Goal: Transaction & Acquisition: Book appointment/travel/reservation

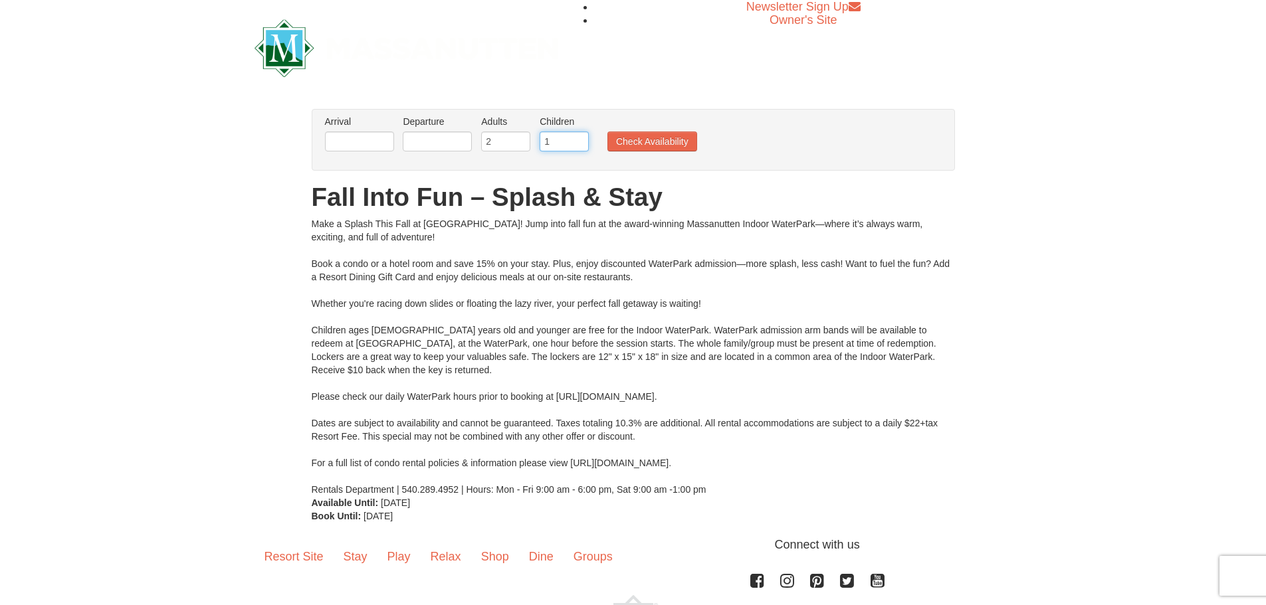
click at [577, 136] on input "1" at bounding box center [563, 142] width 49 height 20
type input "2"
click at [577, 136] on input "2" at bounding box center [563, 142] width 49 height 20
click at [371, 142] on input "text" at bounding box center [359, 142] width 69 height 20
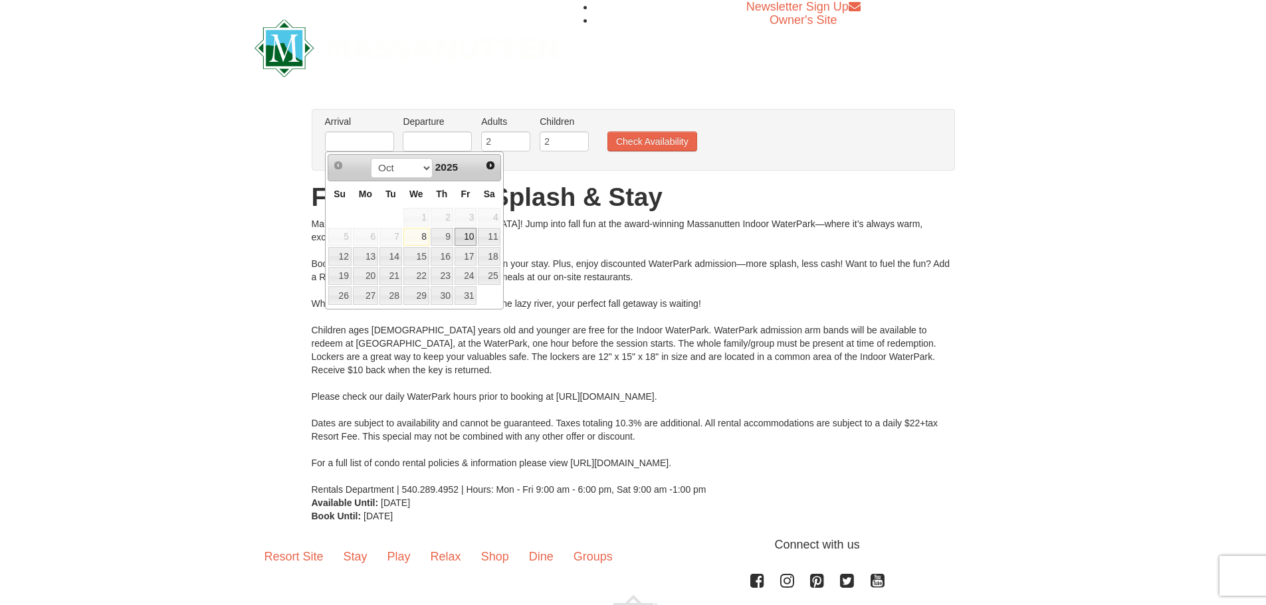
click at [464, 235] on link "10" at bounding box center [465, 237] width 23 height 19
type input "[DATE]"
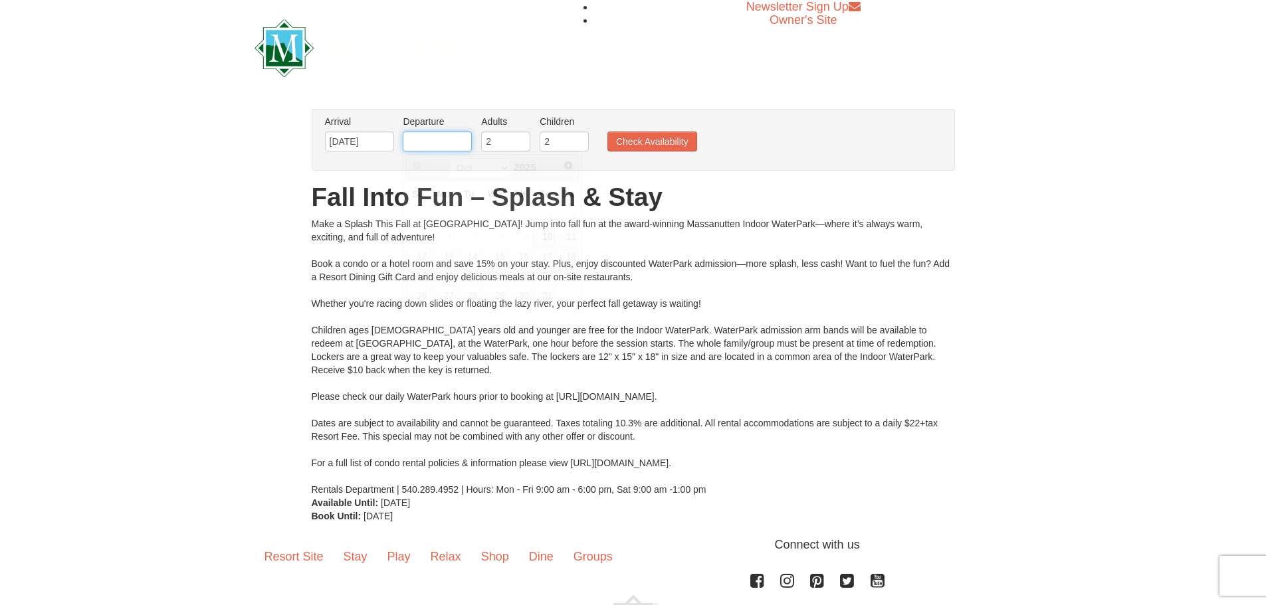
click at [452, 143] on input "text" at bounding box center [437, 142] width 69 height 20
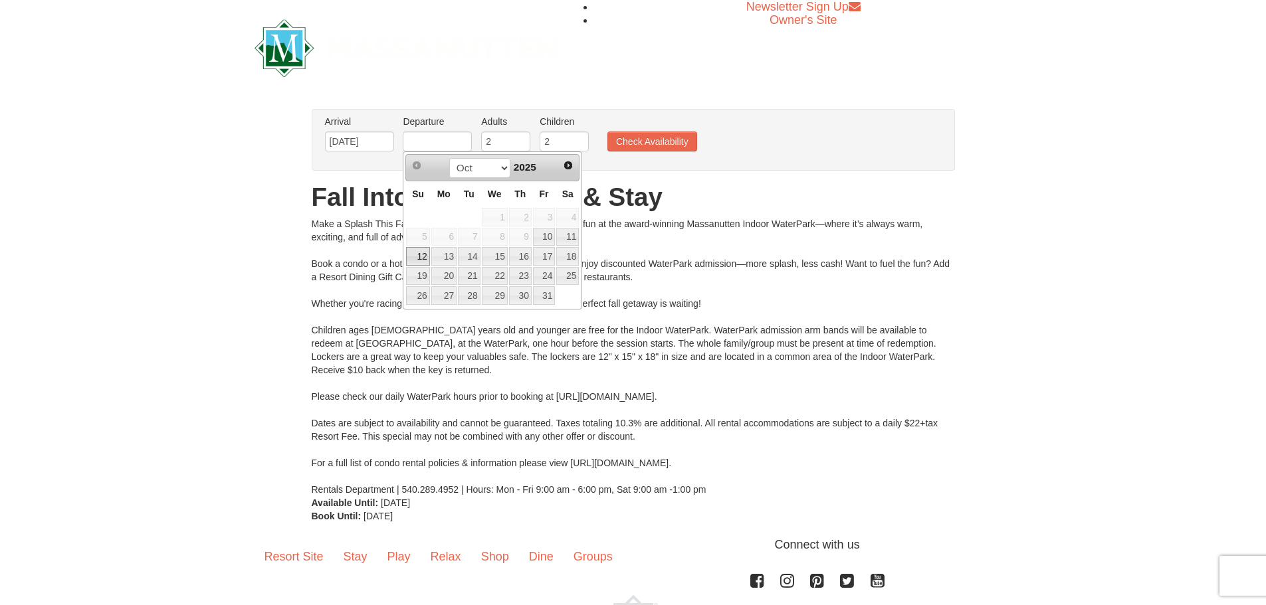
click at [419, 260] on link "12" at bounding box center [417, 256] width 23 height 19
type input "[DATE]"
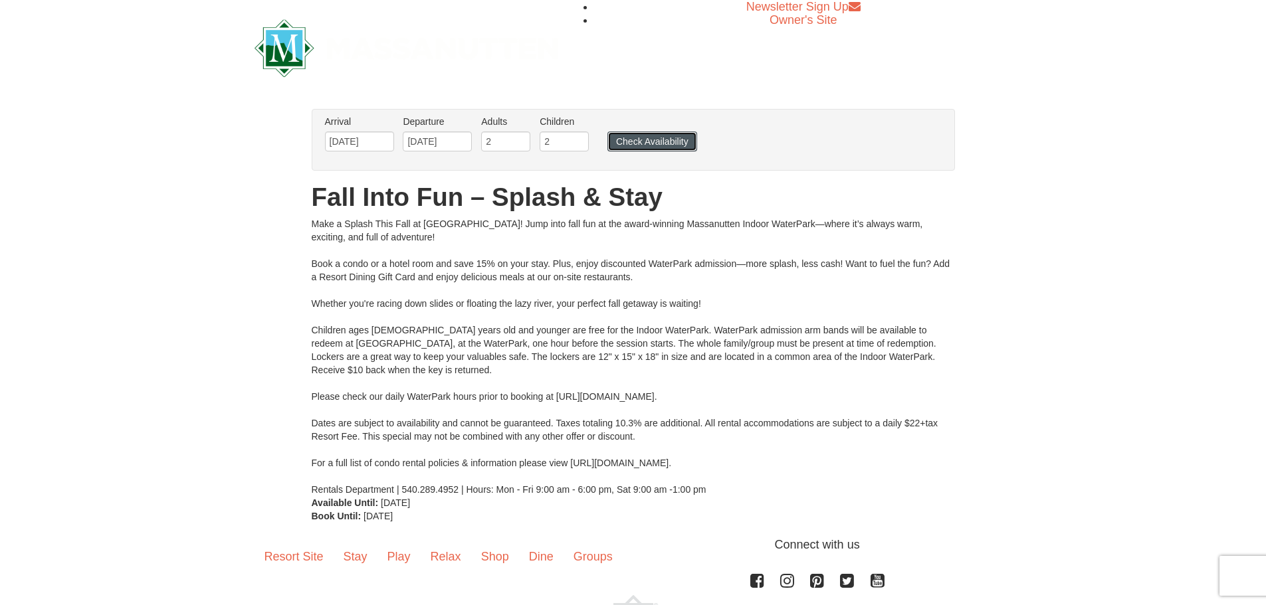
click at [649, 146] on button "Check Availability" at bounding box center [652, 142] width 90 height 20
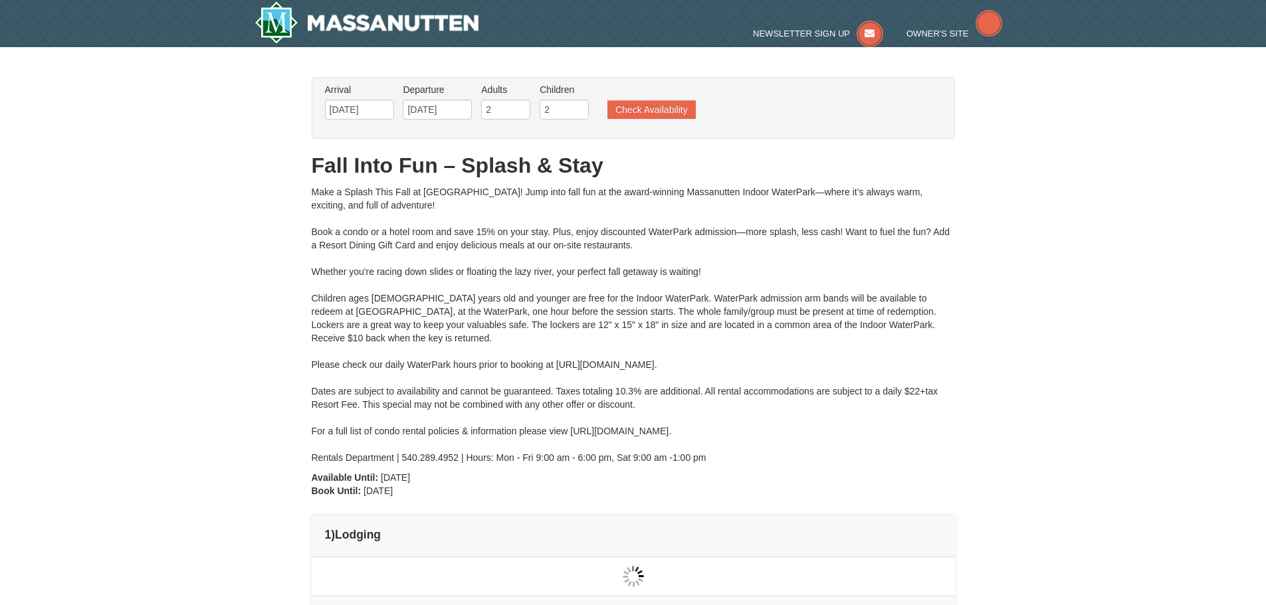
type input "[DATE]"
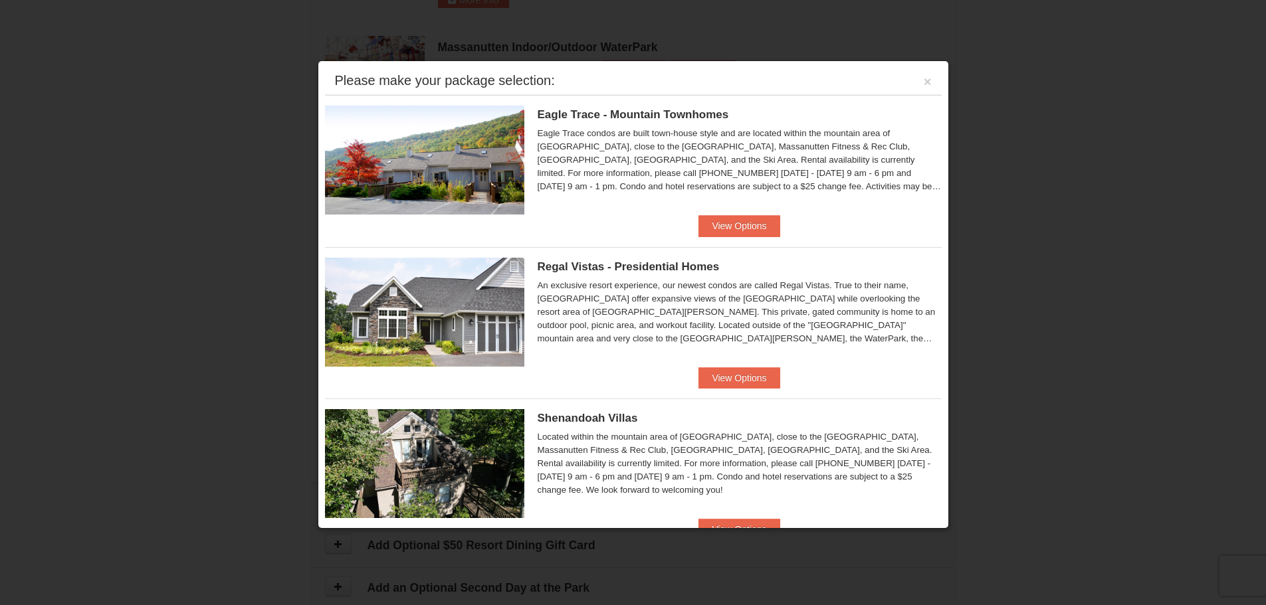
scroll to position [632, 0]
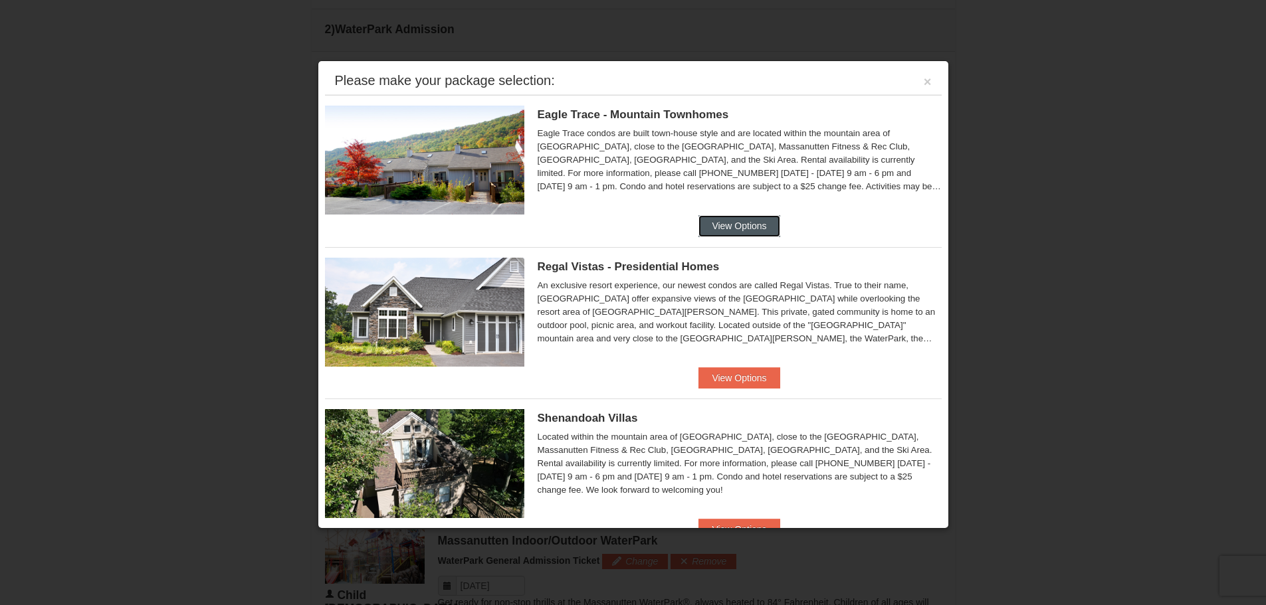
click at [743, 228] on button "View Options" at bounding box center [738, 225] width 81 height 21
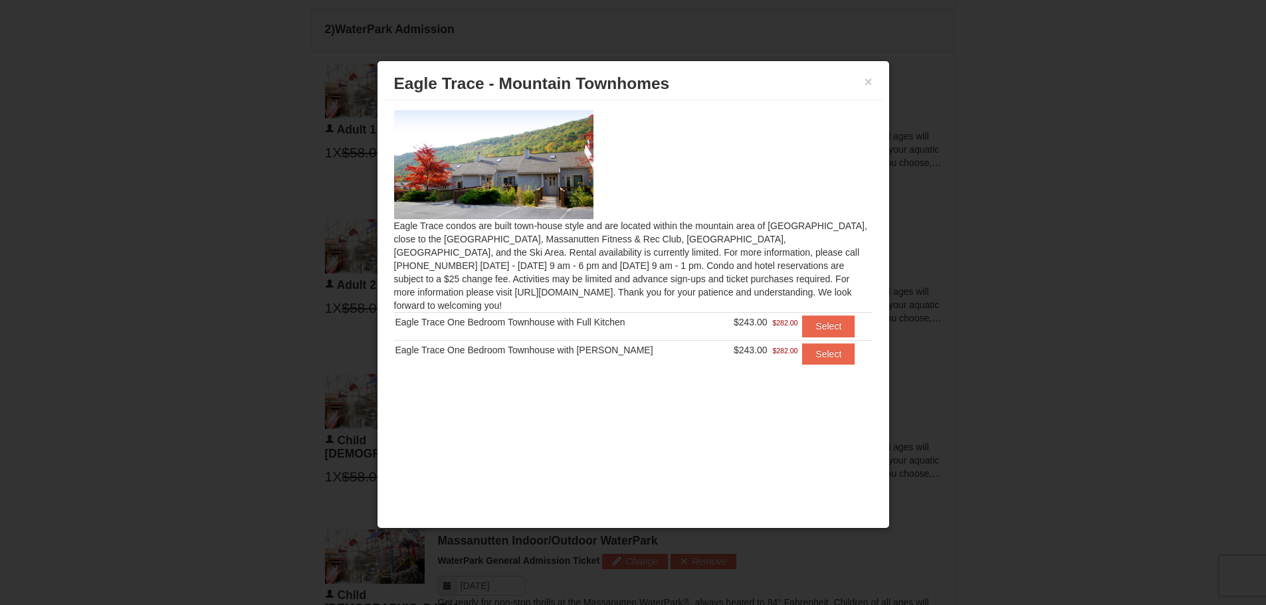
click at [878, 80] on div "× [GEOGRAPHIC_DATA] - [GEOGRAPHIC_DATA]" at bounding box center [633, 84] width 498 height 33
click at [874, 81] on div "× [GEOGRAPHIC_DATA] - [GEOGRAPHIC_DATA]" at bounding box center [633, 84] width 498 height 33
click at [868, 82] on button "×" at bounding box center [868, 81] width 8 height 13
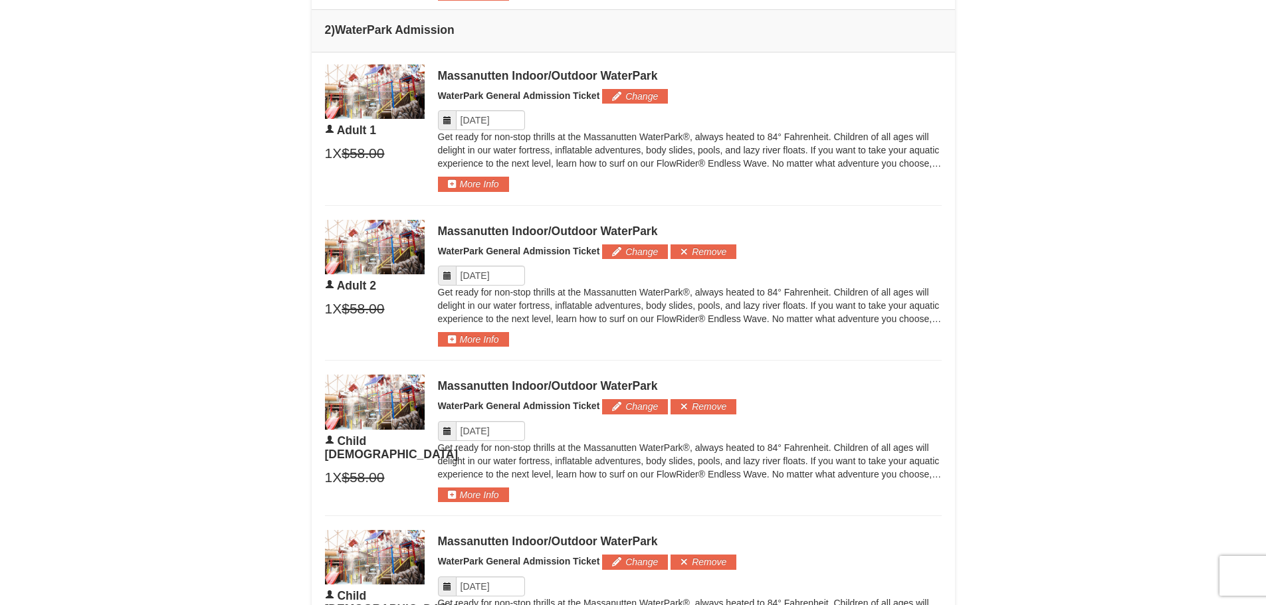
scroll to position [300, 0]
